Goal: Complete application form

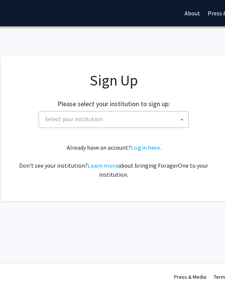
scroll to position [0, 122]
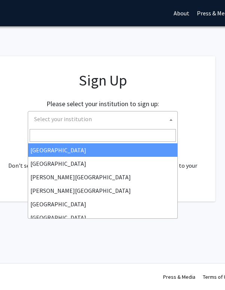
click at [128, 120] on span "Select your institution" at bounding box center [104, 118] width 146 height 15
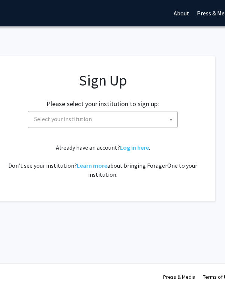
click at [109, 119] on span "Select your institution" at bounding box center [104, 118] width 146 height 15
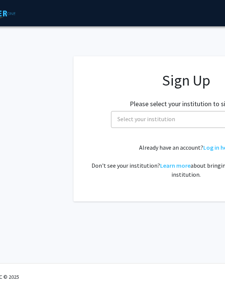
scroll to position [0, 36]
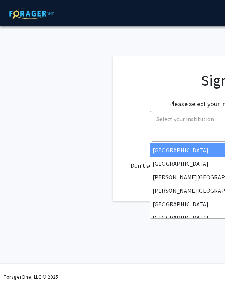
click at [165, 121] on span "Select your institution" at bounding box center [185, 119] width 58 height 8
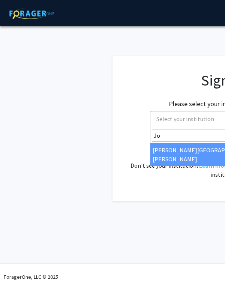
type input "Jo"
select select "1"
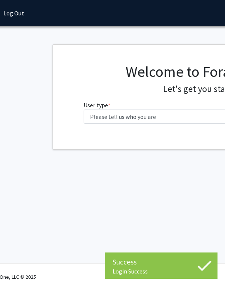
scroll to position [0, 29]
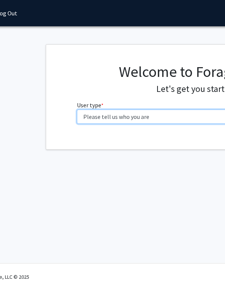
select select "2: masters"
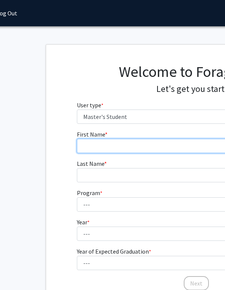
click at [110, 144] on input "First Name * required" at bounding box center [196, 146] width 239 height 14
type input "Kailua"
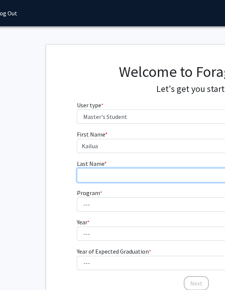
click at [107, 178] on input "Last Name * required" at bounding box center [196, 175] width 239 height 14
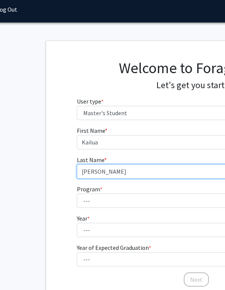
type input "Zhu"
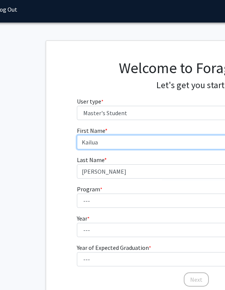
drag, startPoint x: 107, startPoint y: 178, endPoint x: 101, endPoint y: 141, distance: 37.6
click at [101, 141] on input "Kailua" at bounding box center [196, 142] width 239 height 14
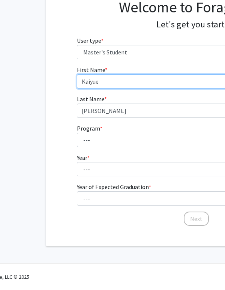
scroll to position [64, 29]
type input "Kaiyue"
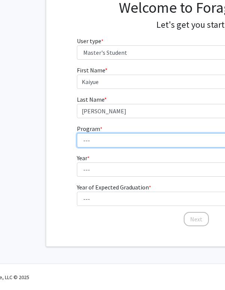
select select "35: 25"
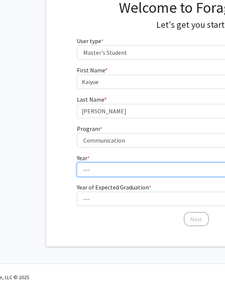
select select "1: first_year"
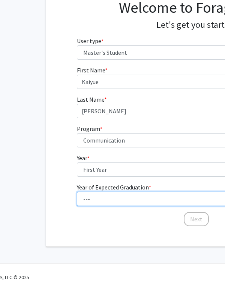
select select "3: 2027"
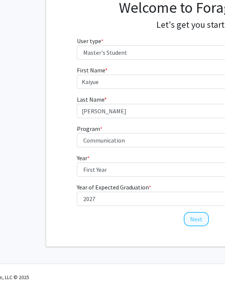
click at [207, 218] on button "Next" at bounding box center [196, 219] width 25 height 14
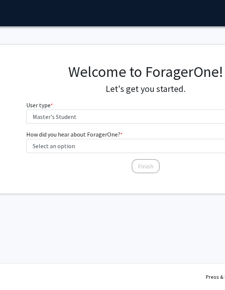
scroll to position [0, 80]
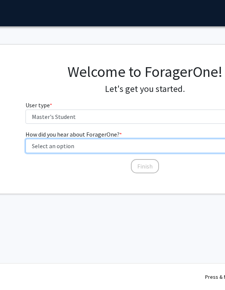
select select "3: university_website"
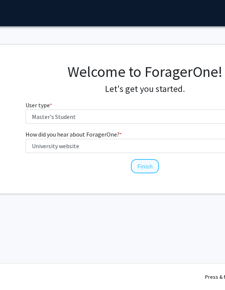
click at [151, 167] on button "Finish" at bounding box center [145, 166] width 28 height 14
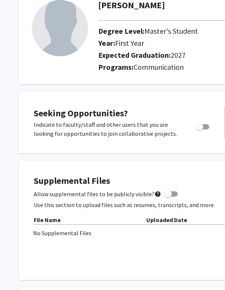
scroll to position [63, 0]
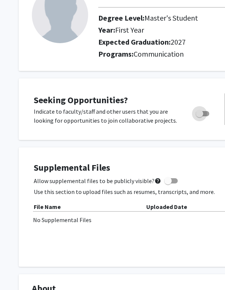
click at [203, 116] on span "Toggle" at bounding box center [200, 114] width 8 height 8
click at [200, 116] on input "Are you actively seeking opportunities?" at bounding box center [199, 116] width 0 height 0
checkbox input "true"
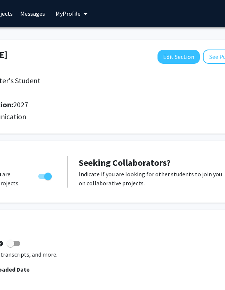
scroll to position [0, 0]
